Goal: Task Accomplishment & Management: Complete application form

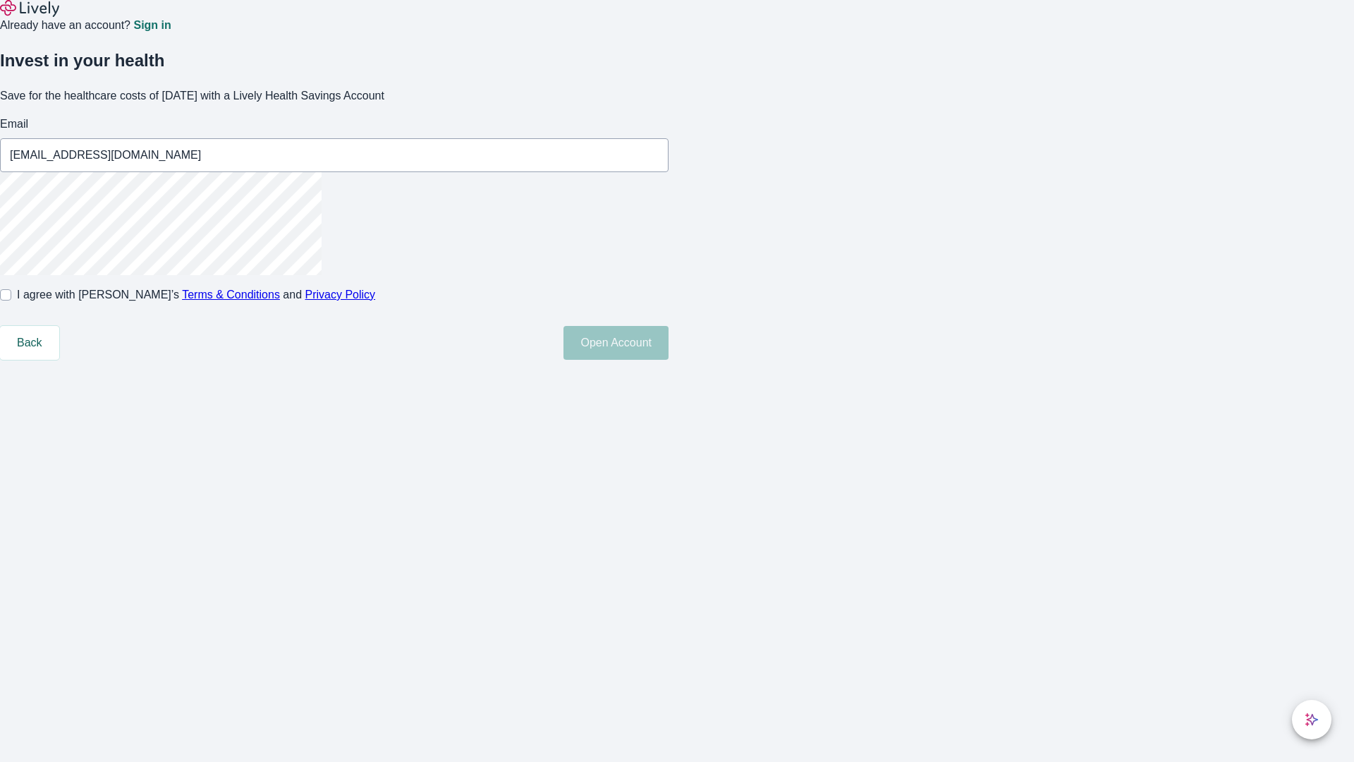
click at [11, 300] on input "I agree with Lively’s Terms & Conditions and Privacy Policy" at bounding box center [5, 294] width 11 height 11
checkbox input "true"
click at [669, 360] on button "Open Account" at bounding box center [616, 343] width 105 height 34
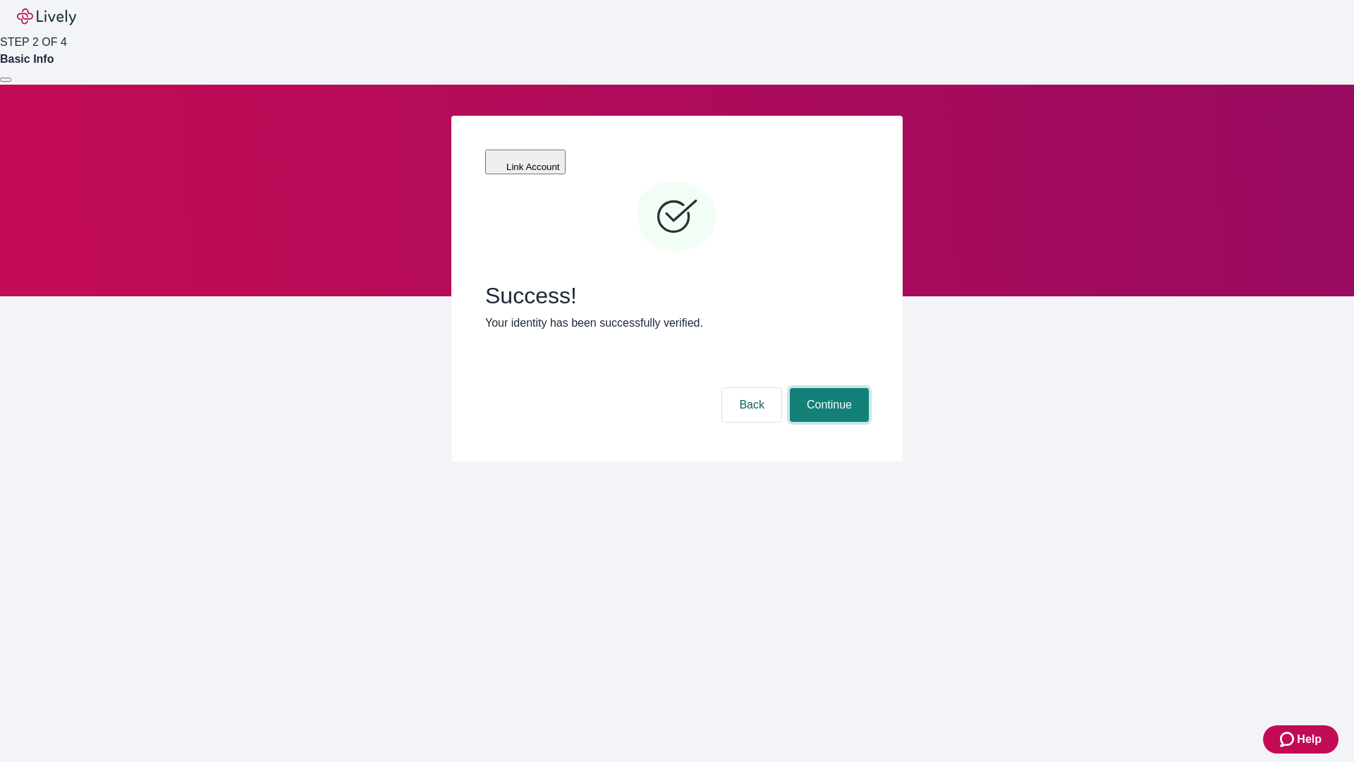
click at [827, 388] on button "Continue" at bounding box center [829, 405] width 79 height 34
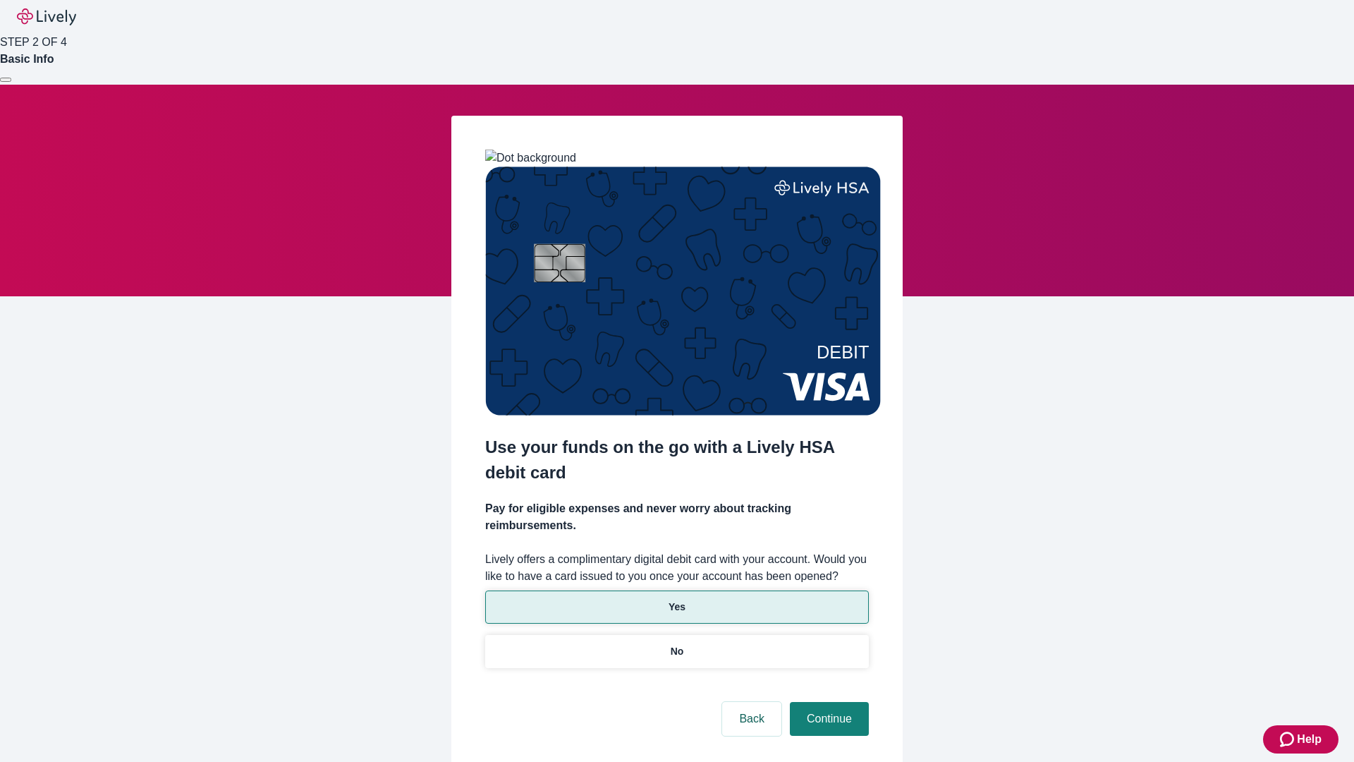
click at [676, 600] on p "Yes" at bounding box center [677, 607] width 17 height 15
click at [827, 702] on button "Continue" at bounding box center [829, 719] width 79 height 34
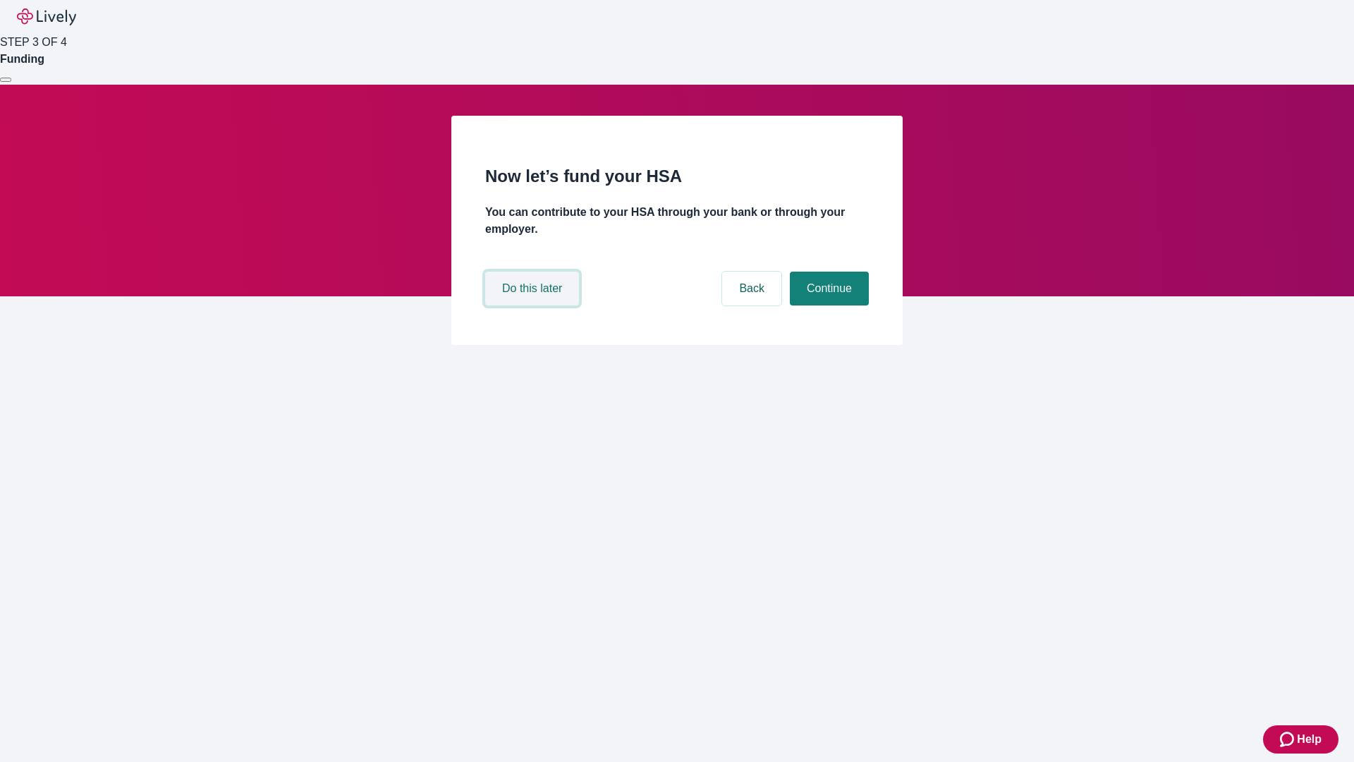
click at [534, 305] on button "Do this later" at bounding box center [532, 289] width 94 height 34
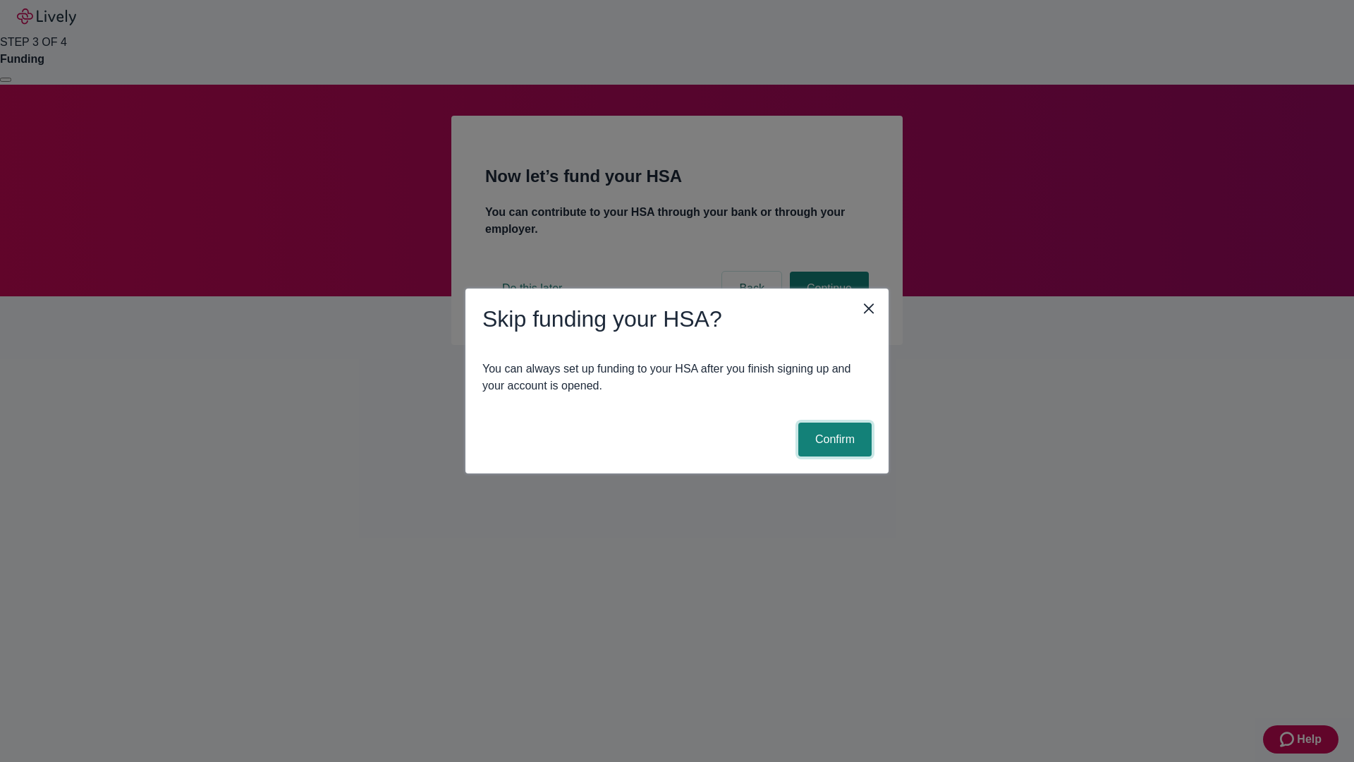
click at [833, 439] on button "Confirm" at bounding box center [834, 439] width 73 height 34
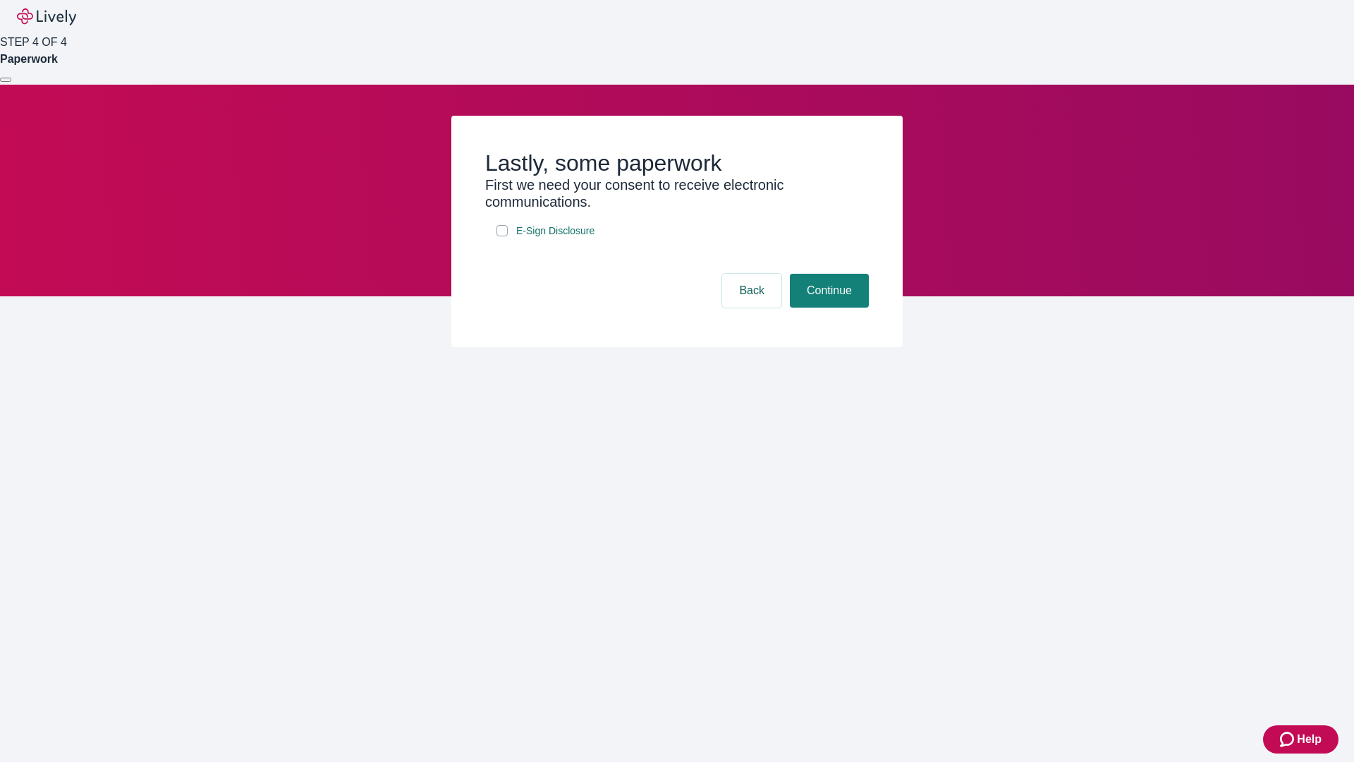
click at [502, 236] on input "E-Sign Disclosure" at bounding box center [502, 230] width 11 height 11
checkbox input "true"
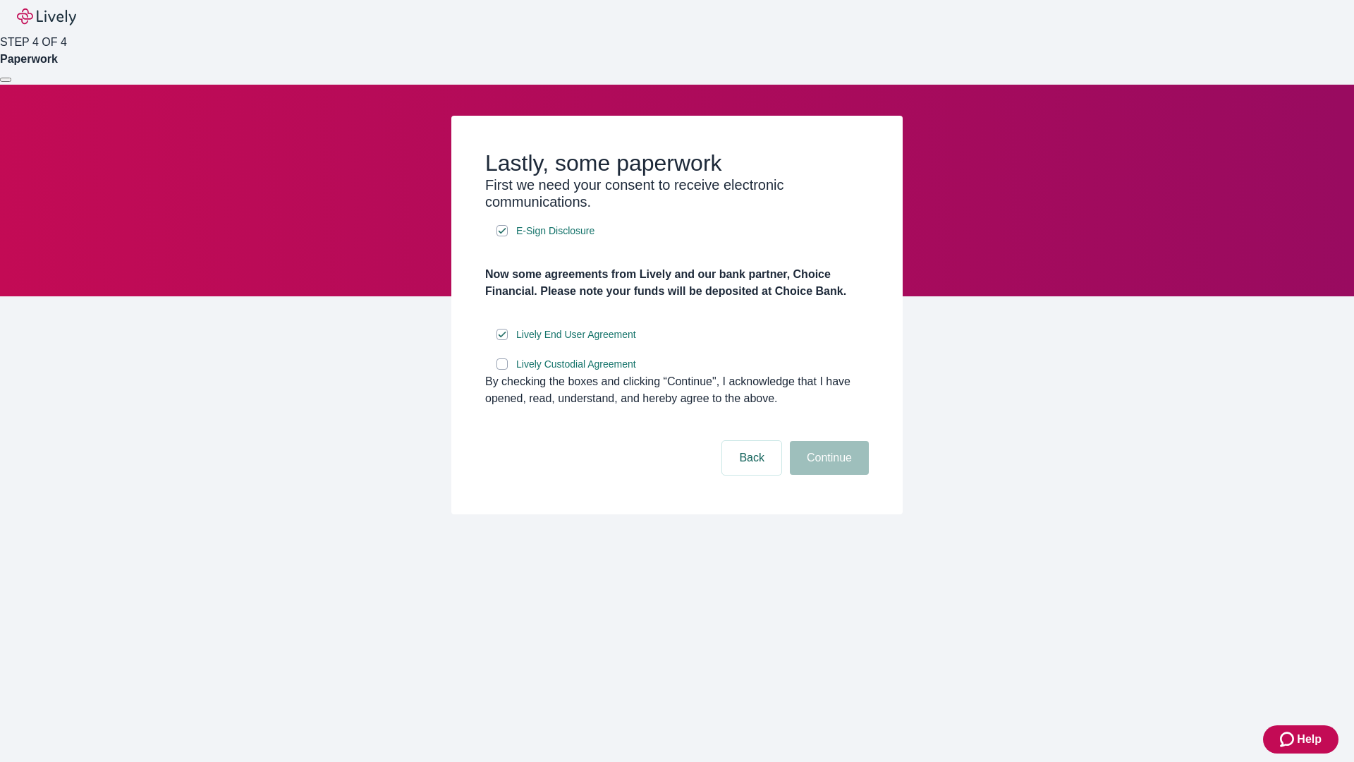
click at [502, 370] on input "Lively Custodial Agreement" at bounding box center [502, 363] width 11 height 11
checkbox input "true"
click at [827, 475] on button "Continue" at bounding box center [829, 458] width 79 height 34
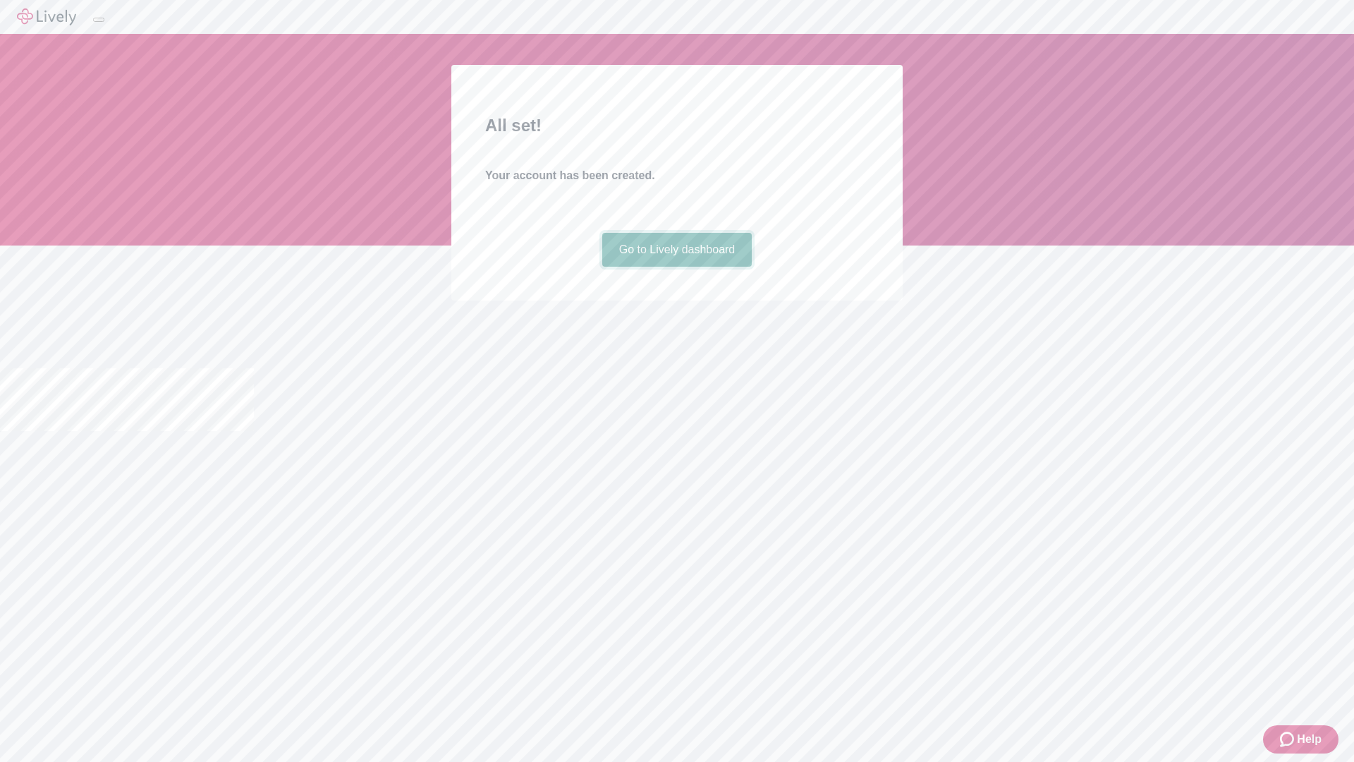
click at [676, 267] on link "Go to Lively dashboard" at bounding box center [677, 250] width 150 height 34
